Goal: Transaction & Acquisition: Purchase product/service

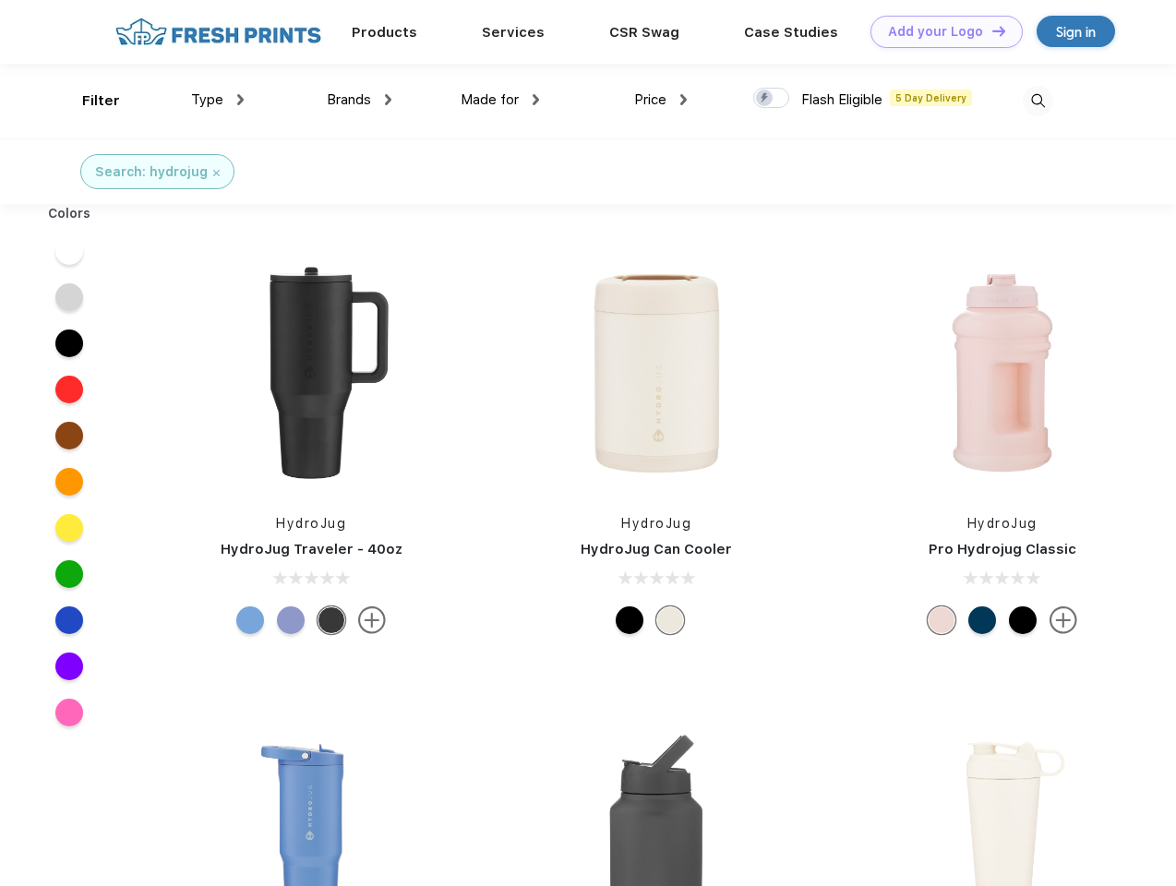
click at [940, 31] on link "Add your Logo Design Tool" at bounding box center [946, 32] width 152 height 32
click at [0, 0] on div "Design Tool" at bounding box center [0, 0] width 0 height 0
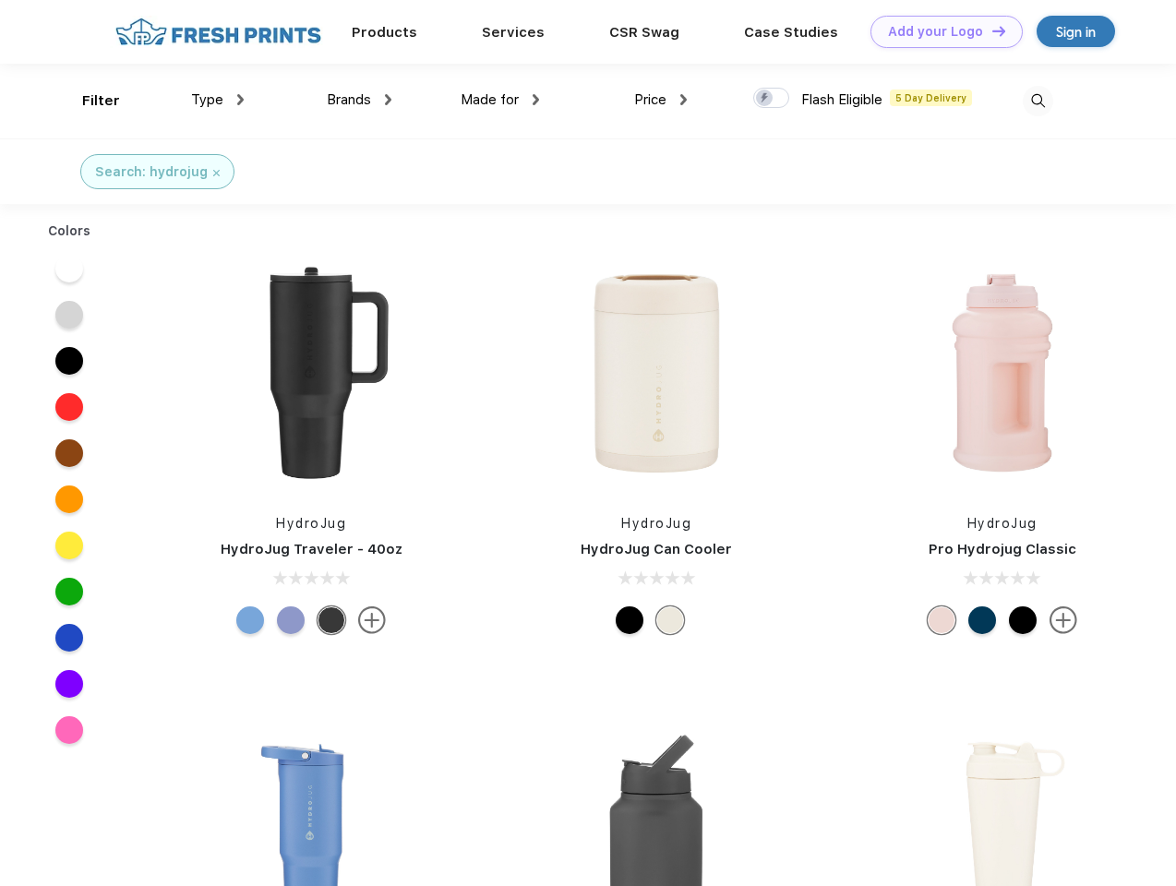
click at [990, 30] on link "Add your Logo Design Tool" at bounding box center [946, 32] width 152 height 32
click at [89, 101] on div "Filter" at bounding box center [101, 100] width 38 height 21
click at [218, 100] on span "Type" at bounding box center [207, 99] width 32 height 17
click at [359, 100] on span "Brands" at bounding box center [349, 99] width 44 height 17
click at [500, 100] on span "Made for" at bounding box center [490, 99] width 58 height 17
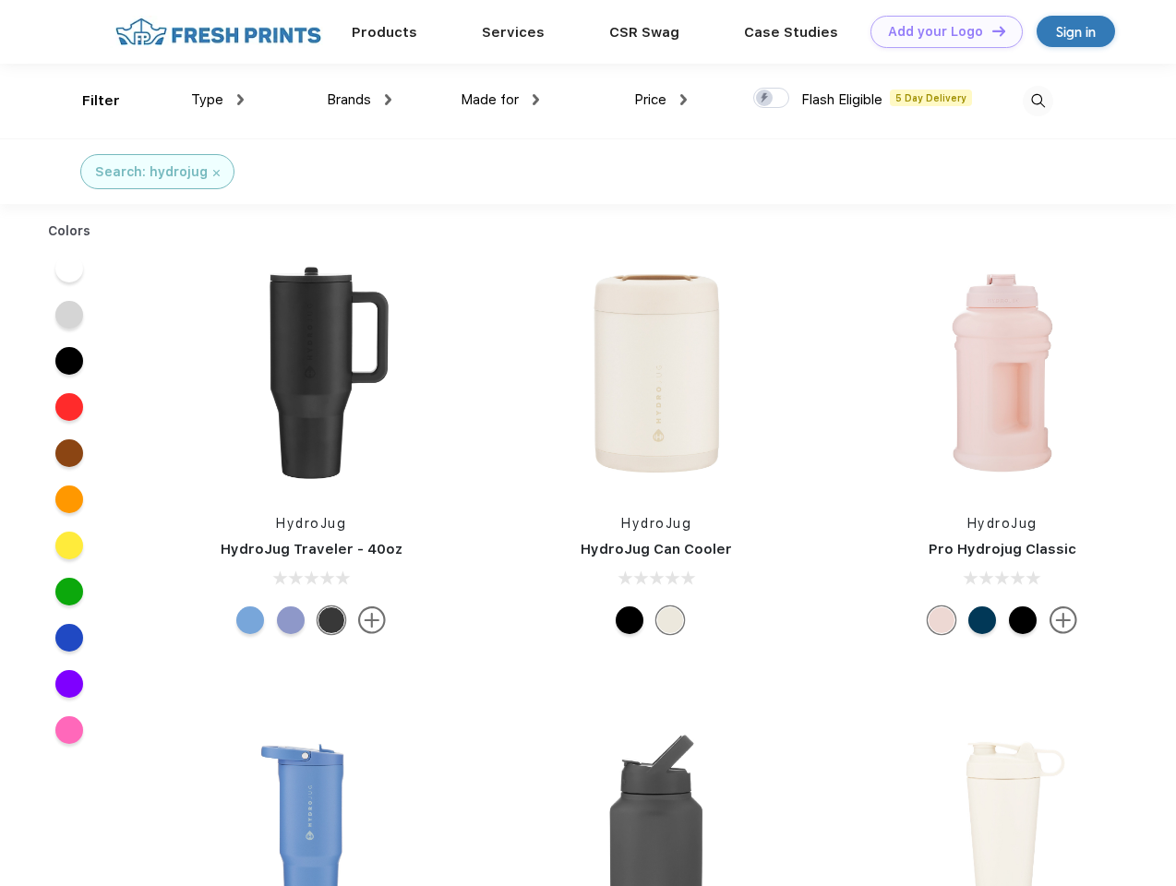
click at [661, 100] on span "Price" at bounding box center [650, 99] width 32 height 17
click at [772, 99] on div at bounding box center [771, 98] width 36 height 20
click at [765, 99] on input "checkbox" at bounding box center [759, 93] width 12 height 12
click at [1037, 101] on img at bounding box center [1038, 101] width 30 height 30
